Goal: Task Accomplishment & Management: Complete application form

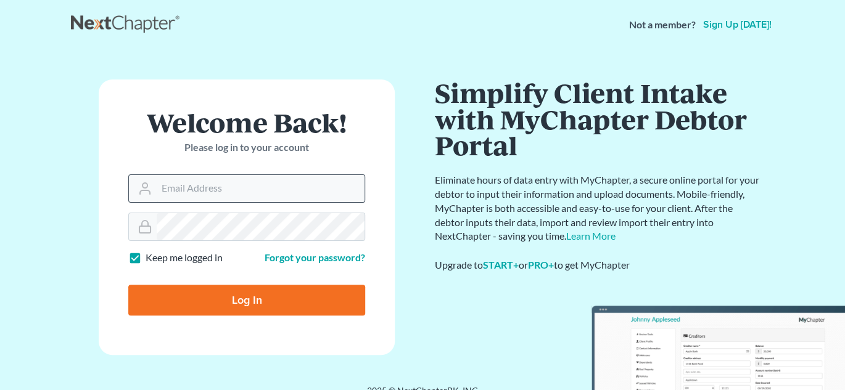
type input "[EMAIL_ADDRESS][DOMAIN_NAME]"
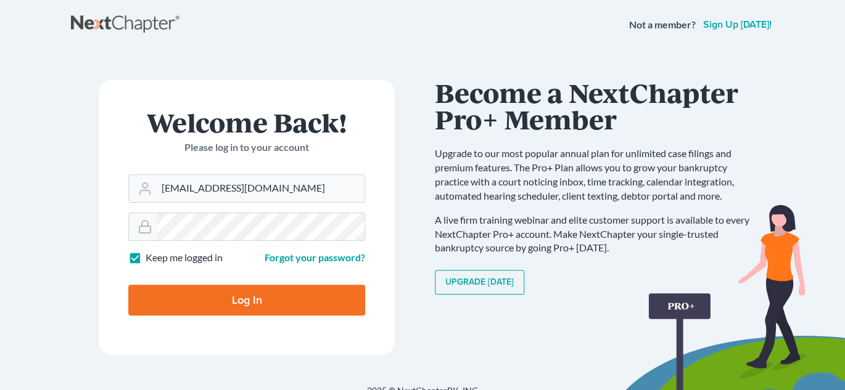
click at [128, 285] on input "Log In" at bounding box center [246, 300] width 237 height 31
type input "Thinking..."
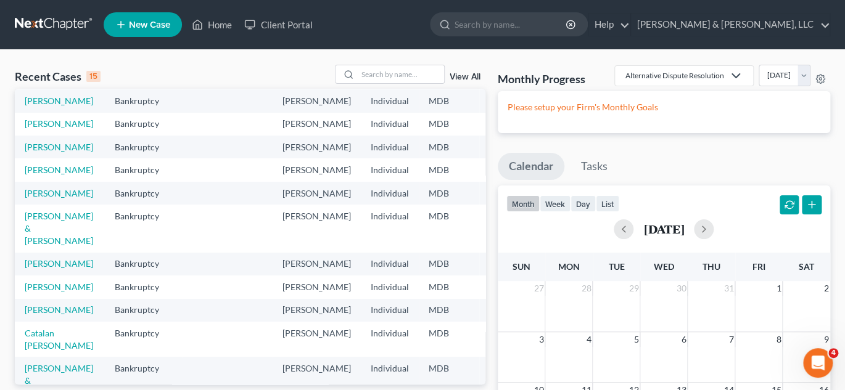
scroll to position [68, 0]
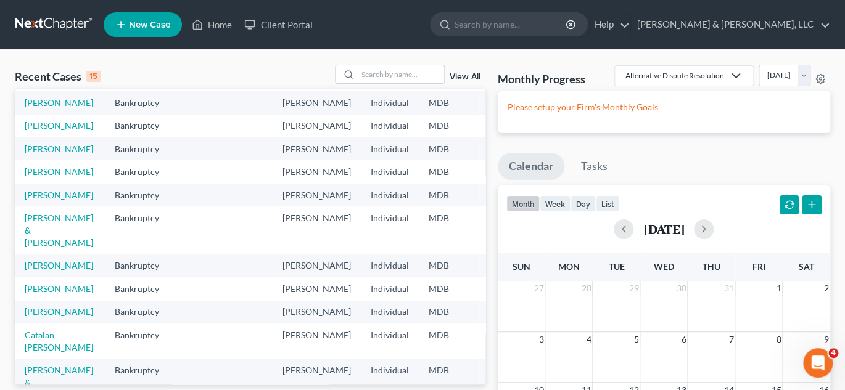
click at [142, 25] on span "New Case" at bounding box center [149, 24] width 41 height 9
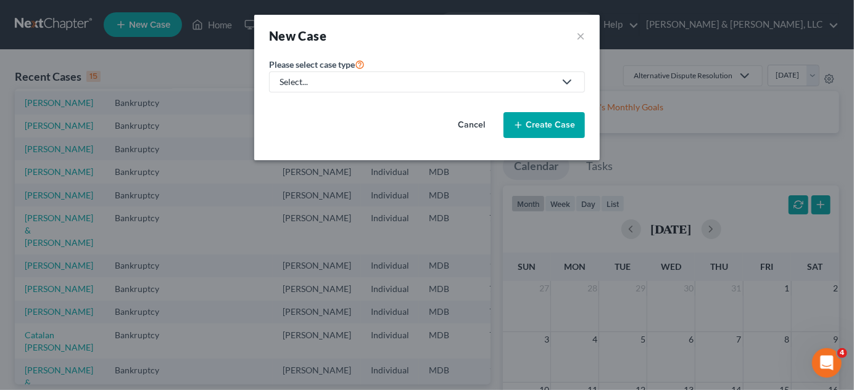
click at [397, 83] on div "Select..." at bounding box center [416, 82] width 275 height 12
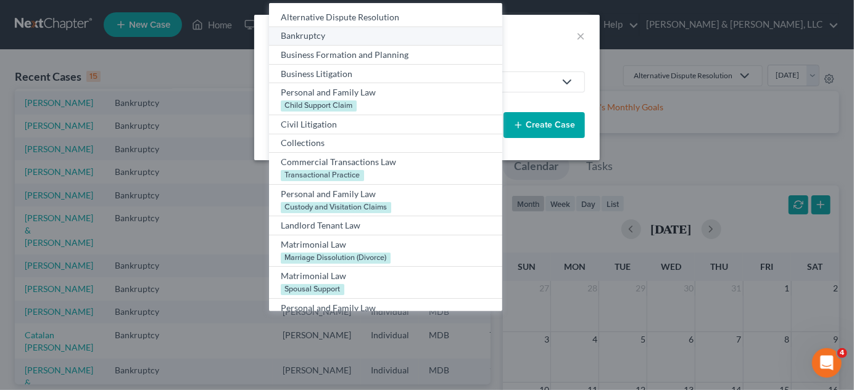
click at [341, 35] on div "Bankruptcy" at bounding box center [385, 36] width 209 height 12
select select "38"
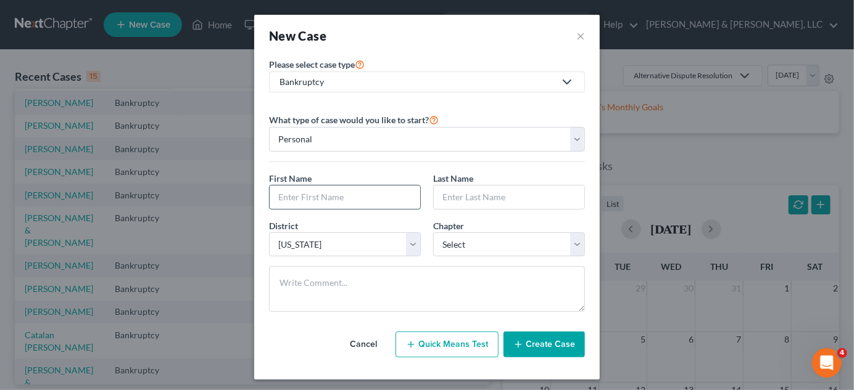
click at [298, 199] on input "text" at bounding box center [344, 197] width 150 height 23
type input "Dilip"
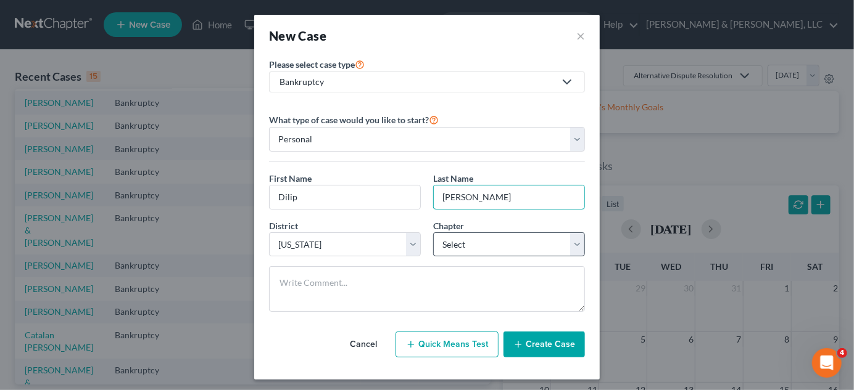
type input "Parthasarathy"
click at [534, 244] on select "Select 7 11 12 13" at bounding box center [509, 244] width 152 height 25
select select "0"
click at [433, 232] on select "Select 7 11 12 13" at bounding box center [509, 244] width 152 height 25
click at [556, 340] on button "Create Case" at bounding box center [543, 345] width 81 height 26
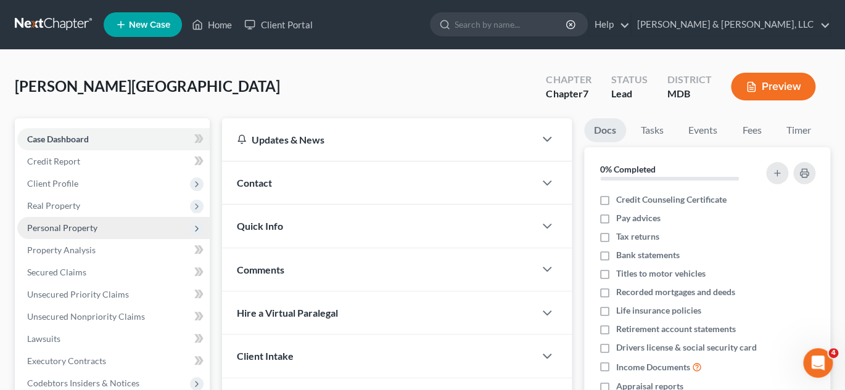
click at [81, 225] on span "Personal Property" at bounding box center [62, 228] width 70 height 10
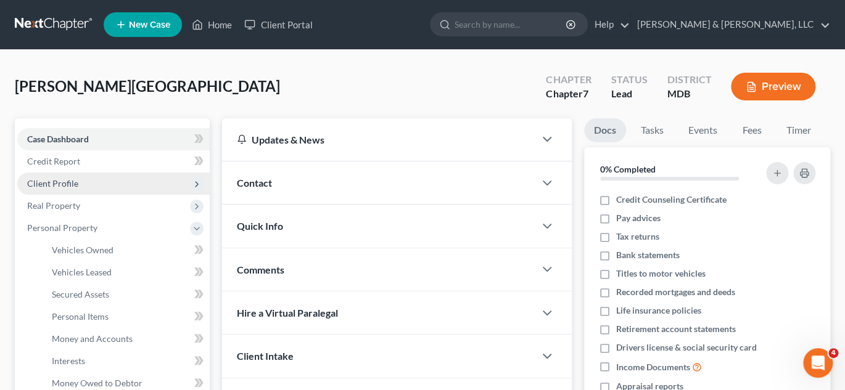
click at [68, 176] on span "Client Profile" at bounding box center [113, 184] width 192 height 22
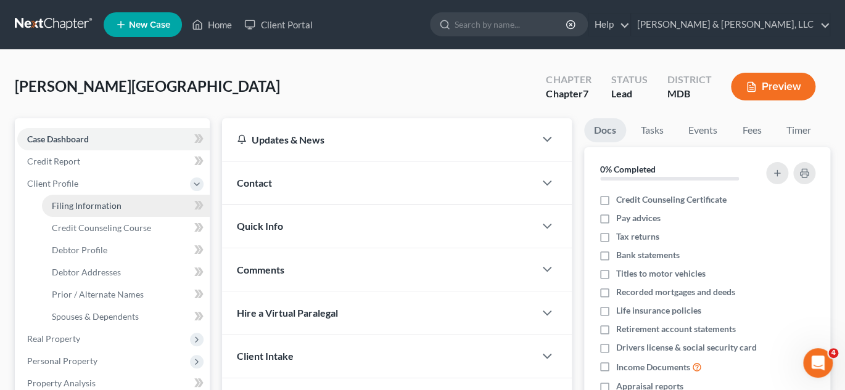
click at [64, 207] on span "Filing Information" at bounding box center [87, 205] width 70 height 10
select select "1"
select select "0"
select select "38"
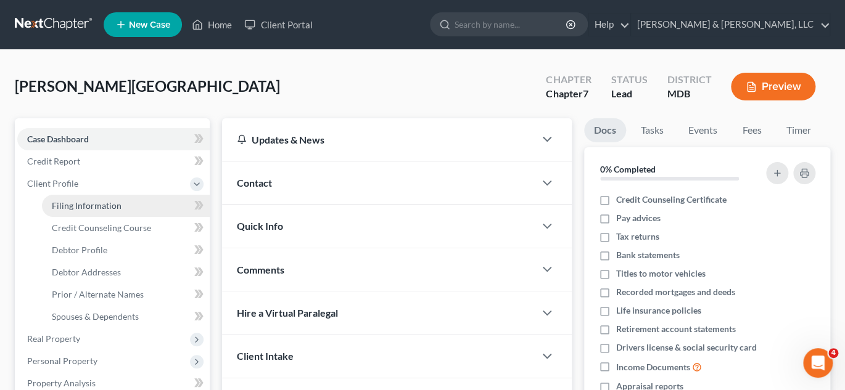
select select "21"
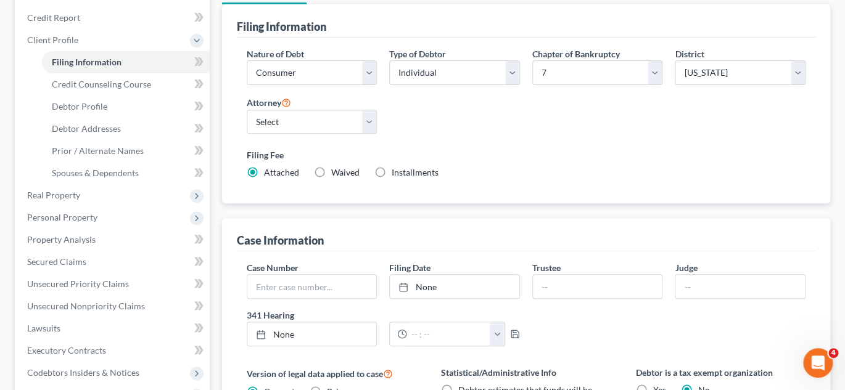
scroll to position [185, 0]
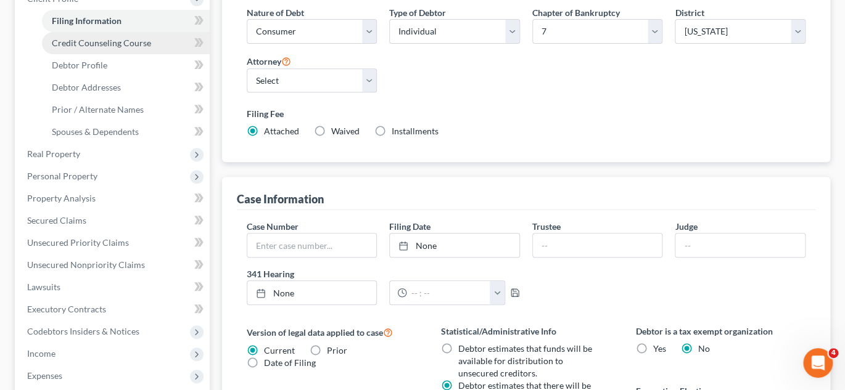
click at [107, 39] on span "Credit Counseling Course" at bounding box center [101, 43] width 99 height 10
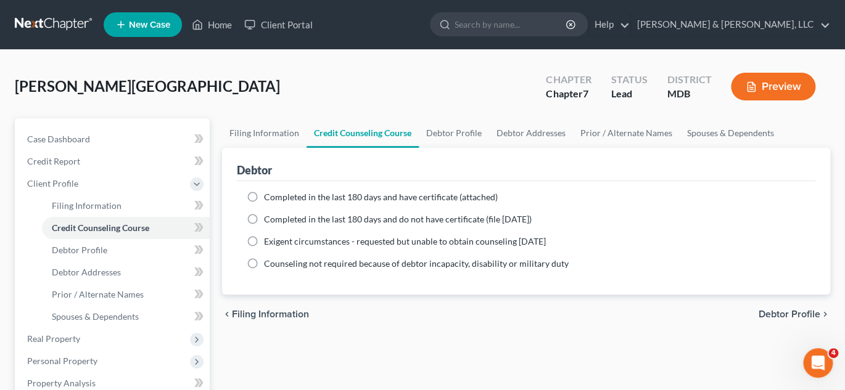
click at [264, 219] on label "Completed in the last 180 days and do not have certificate (file within 14 days)" at bounding box center [398, 219] width 268 height 12
click at [269, 219] on input "Completed in the last 180 days and do not have certificate (file within 14 days)" at bounding box center [273, 217] width 8 height 8
radio input "true"
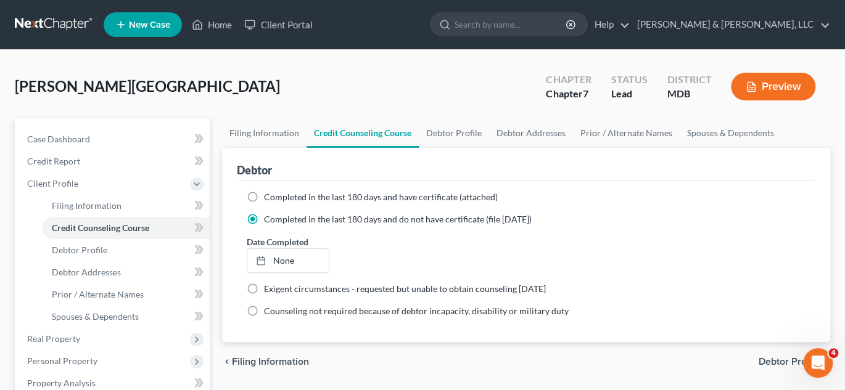
click at [264, 194] on label "Completed in the last 180 days and have certificate (attached)" at bounding box center [381, 197] width 234 height 12
click at [269, 194] on input "Completed in the last 180 days and have certificate (attached)" at bounding box center [273, 195] width 8 height 8
radio input "true"
radio input "false"
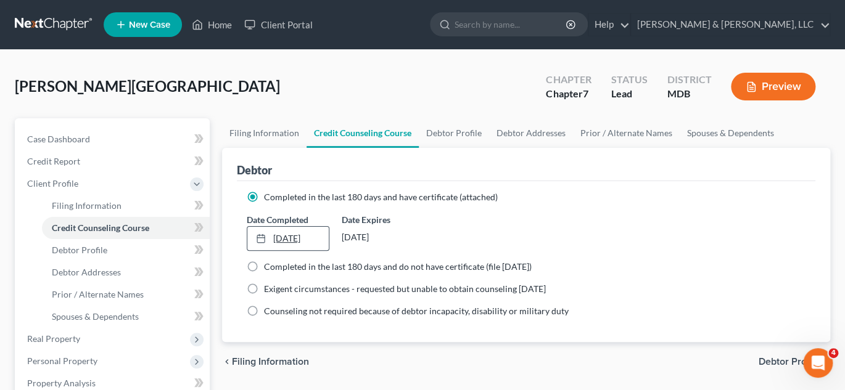
type input "8/19/2025"
click at [265, 234] on icon at bounding box center [261, 239] width 10 height 10
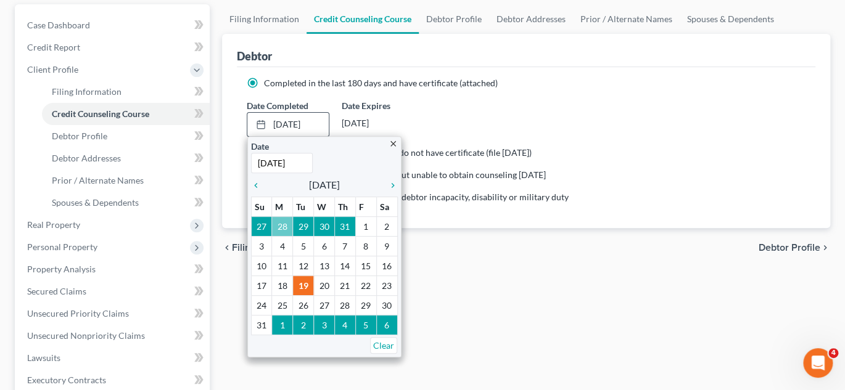
scroll to position [123, 0]
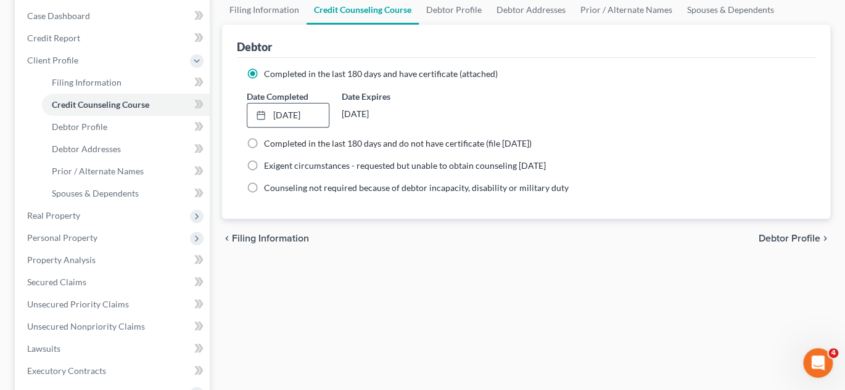
click at [797, 234] on span "Debtor Profile" at bounding box center [790, 239] width 62 height 10
select select "0"
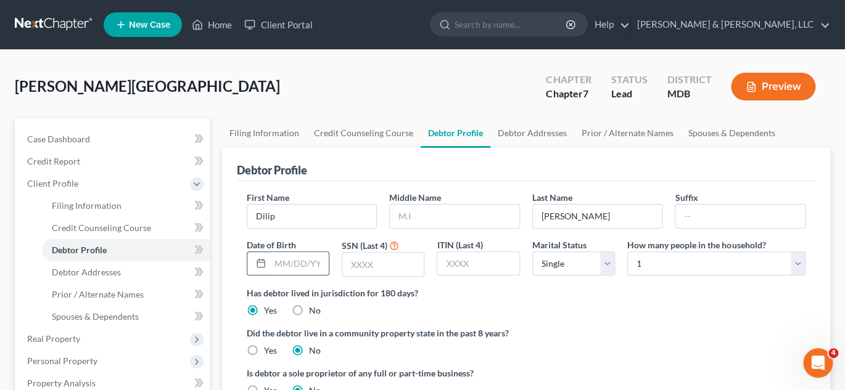
click at [282, 265] on input "text" at bounding box center [299, 263] width 59 height 23
type input "05/13/1978"
type input "8258"
click at [770, 26] on link "Russell & Heffner, LLC" at bounding box center [730, 25] width 199 height 22
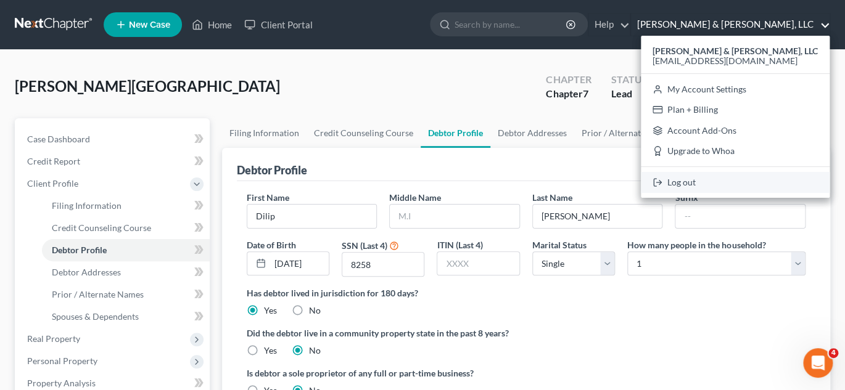
click at [747, 181] on link "Log out" at bounding box center [735, 182] width 189 height 21
